Goal: Information Seeking & Learning: Learn about a topic

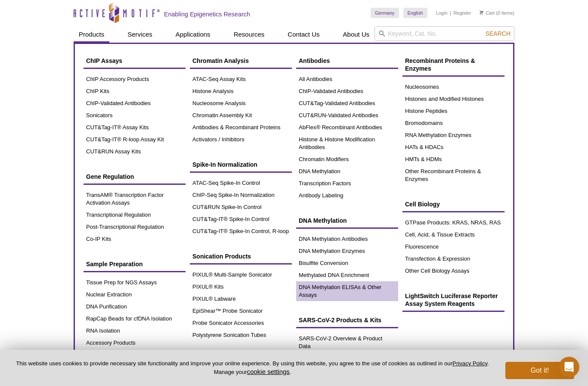
click at [328, 286] on link "DNA Methylation ELISAs & Other Assays" at bounding box center [347, 291] width 102 height 20
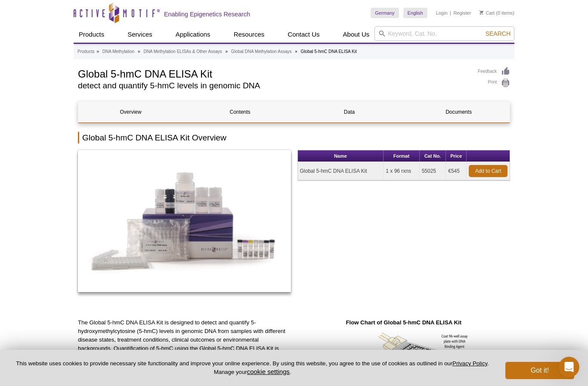
click at [214, 77] on h1 "Global 5-hmC DNA ELISA Kit" at bounding box center [273, 73] width 391 height 13
drag, startPoint x: 214, startPoint y: 77, endPoint x: 90, endPoint y: 75, distance: 123.6
click at [90, 75] on h1 "Global 5-hmC DNA ELISA Kit" at bounding box center [273, 73] width 391 height 13
drag, startPoint x: 80, startPoint y: 74, endPoint x: 212, endPoint y: 76, distance: 132.2
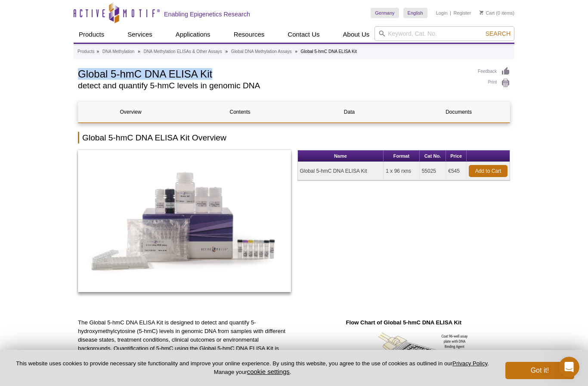
click at [212, 76] on h1 "Global 5-hmC DNA ELISA Kit" at bounding box center [273, 73] width 391 height 13
copy h1 "Global 5-hmC DNA ELISA Kit"
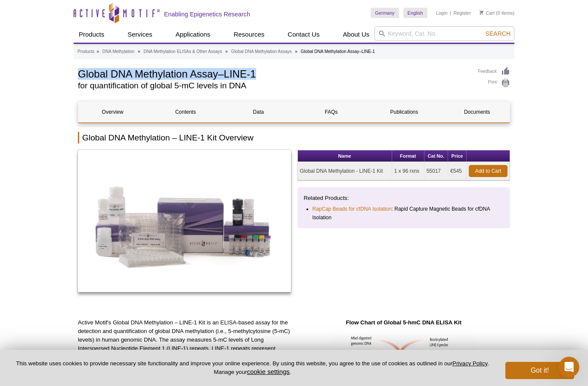
drag, startPoint x: 80, startPoint y: 74, endPoint x: 254, endPoint y: 71, distance: 174.0
click at [254, 71] on h1 "Global DNA Methylation Assay–LINE-1" at bounding box center [273, 73] width 391 height 13
copy h1 "Global DNA Methylation Assay–LINE-1"
